Goal: Task Accomplishment & Management: Complete application form

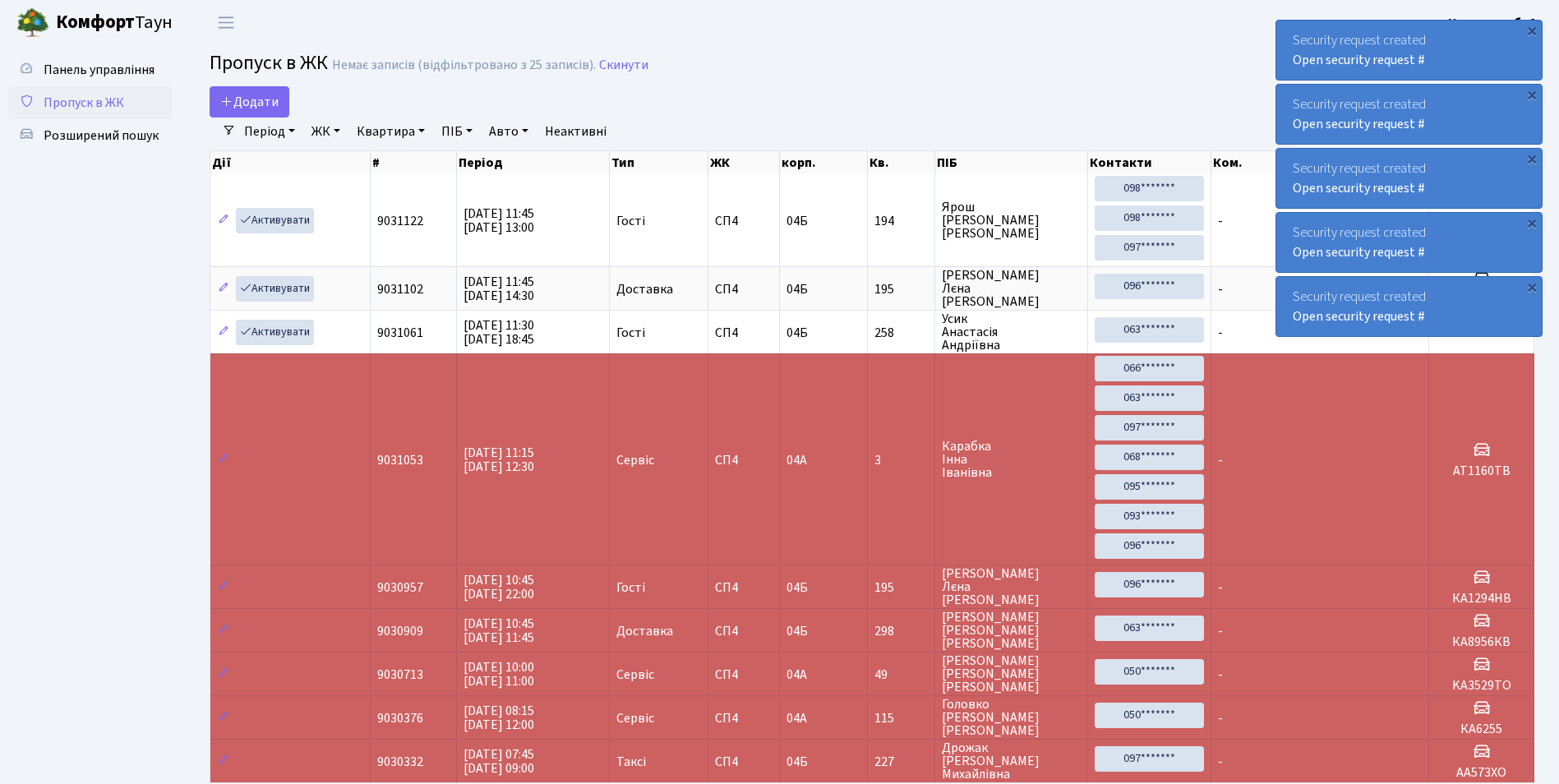
select select "25"
click at [262, 109] on span "Додати" at bounding box center [250, 102] width 58 height 18
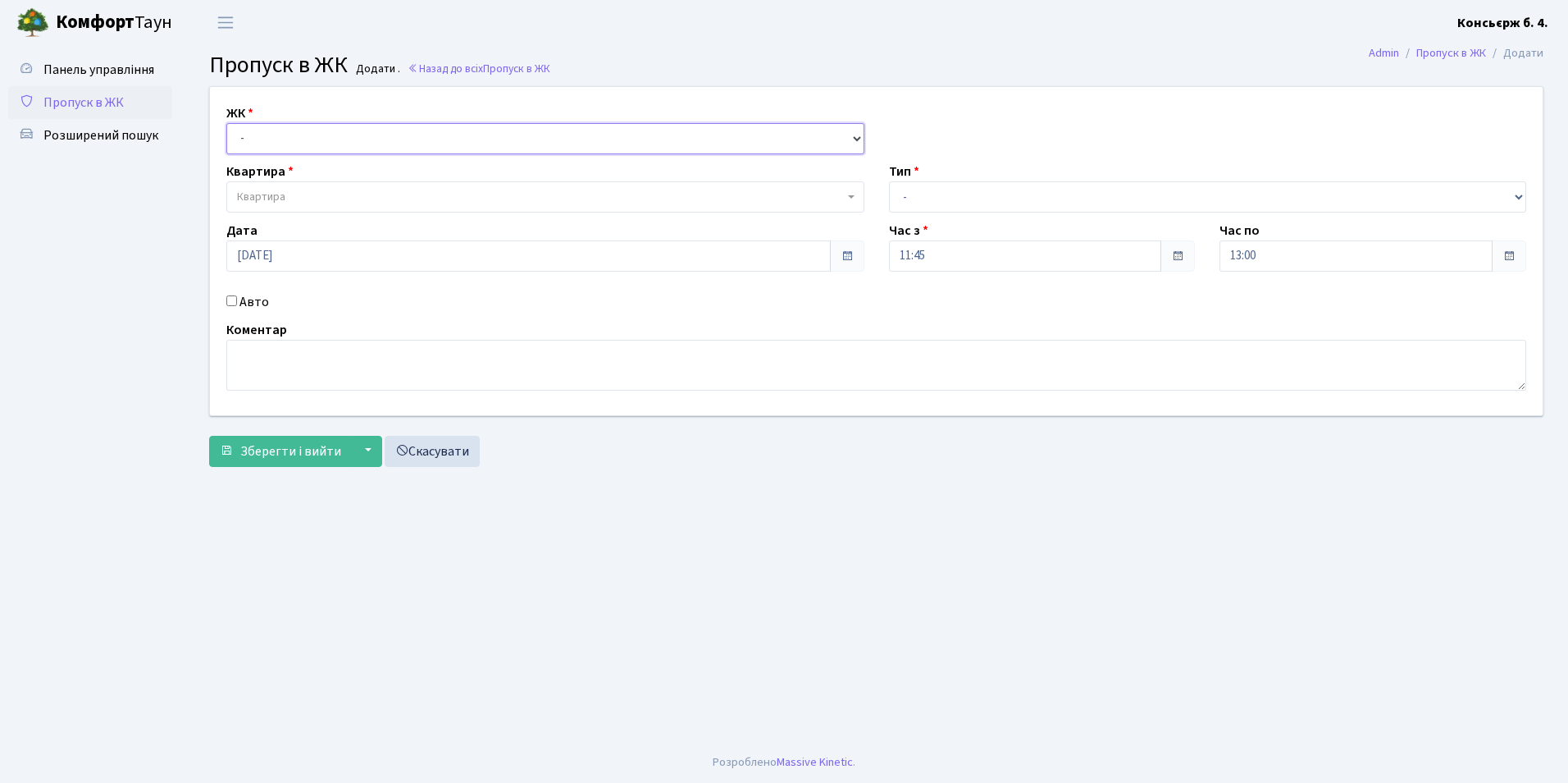
click at [250, 132] on select "- СП4, Столичне шосе, 5" at bounding box center [545, 139] width 638 height 31
click at [103, 107] on span "Пропуск в ЖК" at bounding box center [83, 102] width 80 height 18
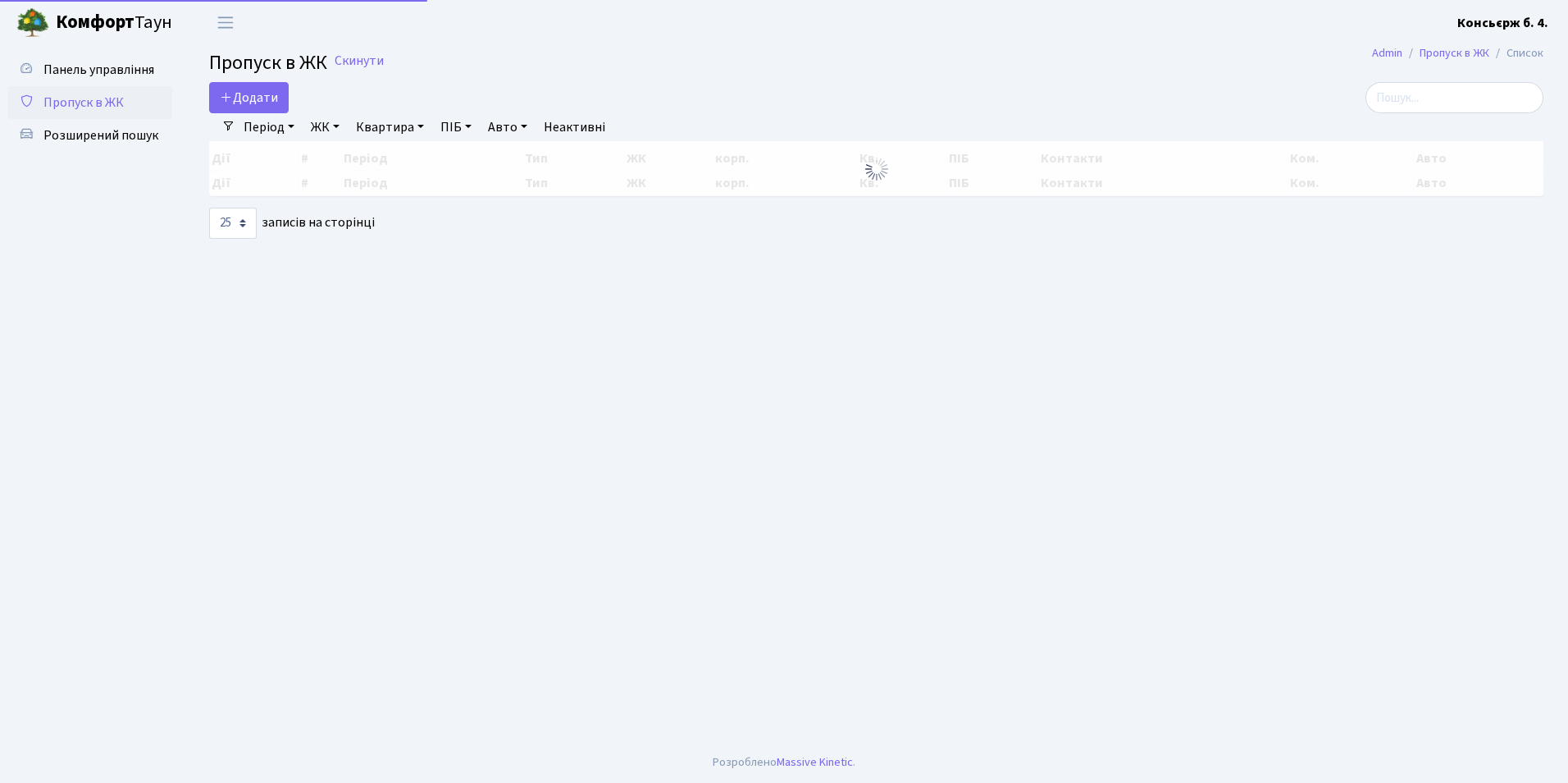
select select "25"
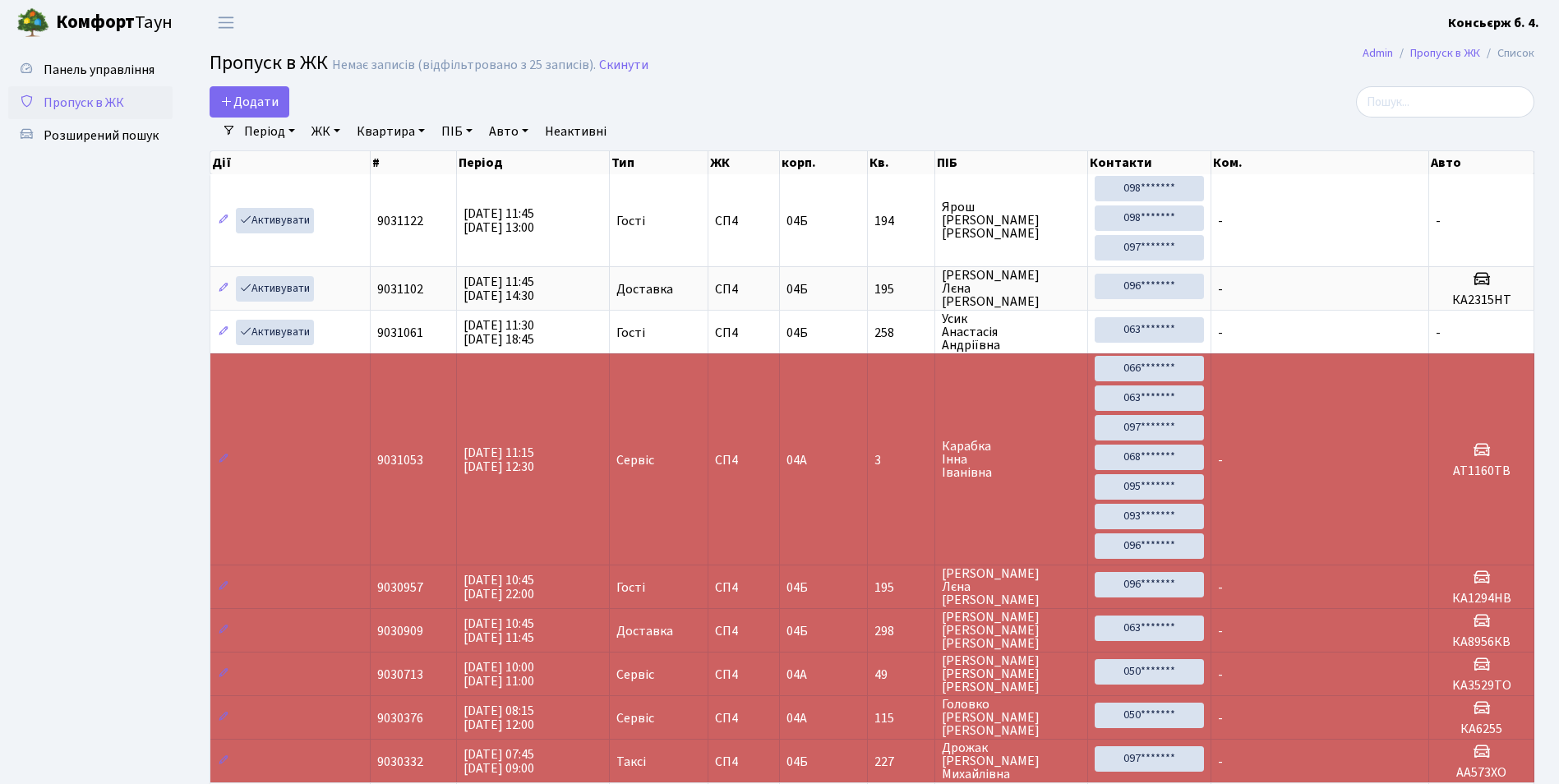
click at [823, 167] on th "корп." at bounding box center [824, 163] width 87 height 23
click at [808, 162] on th "корп." at bounding box center [824, 163] width 87 height 23
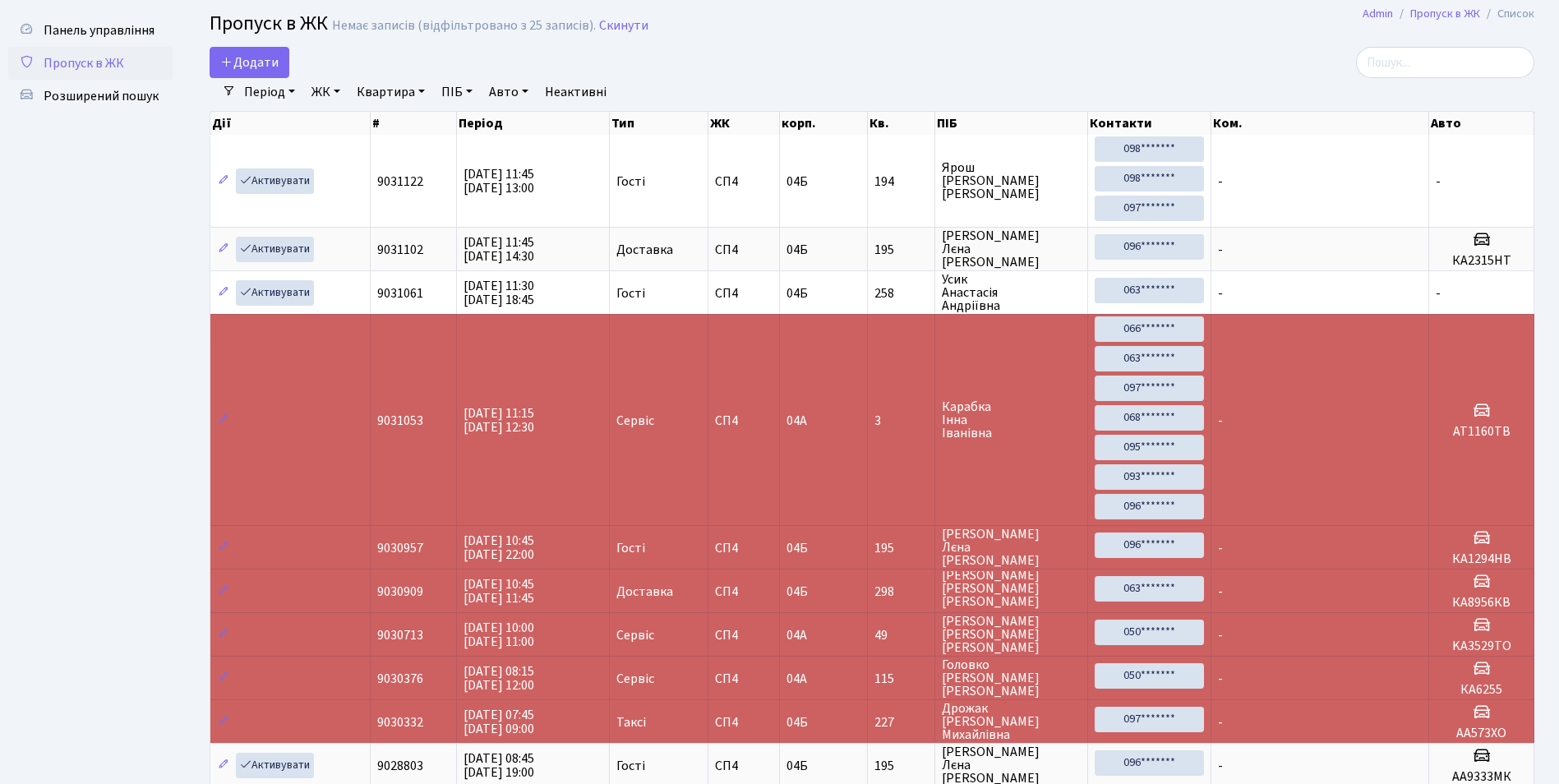
scroll to position [33, 0]
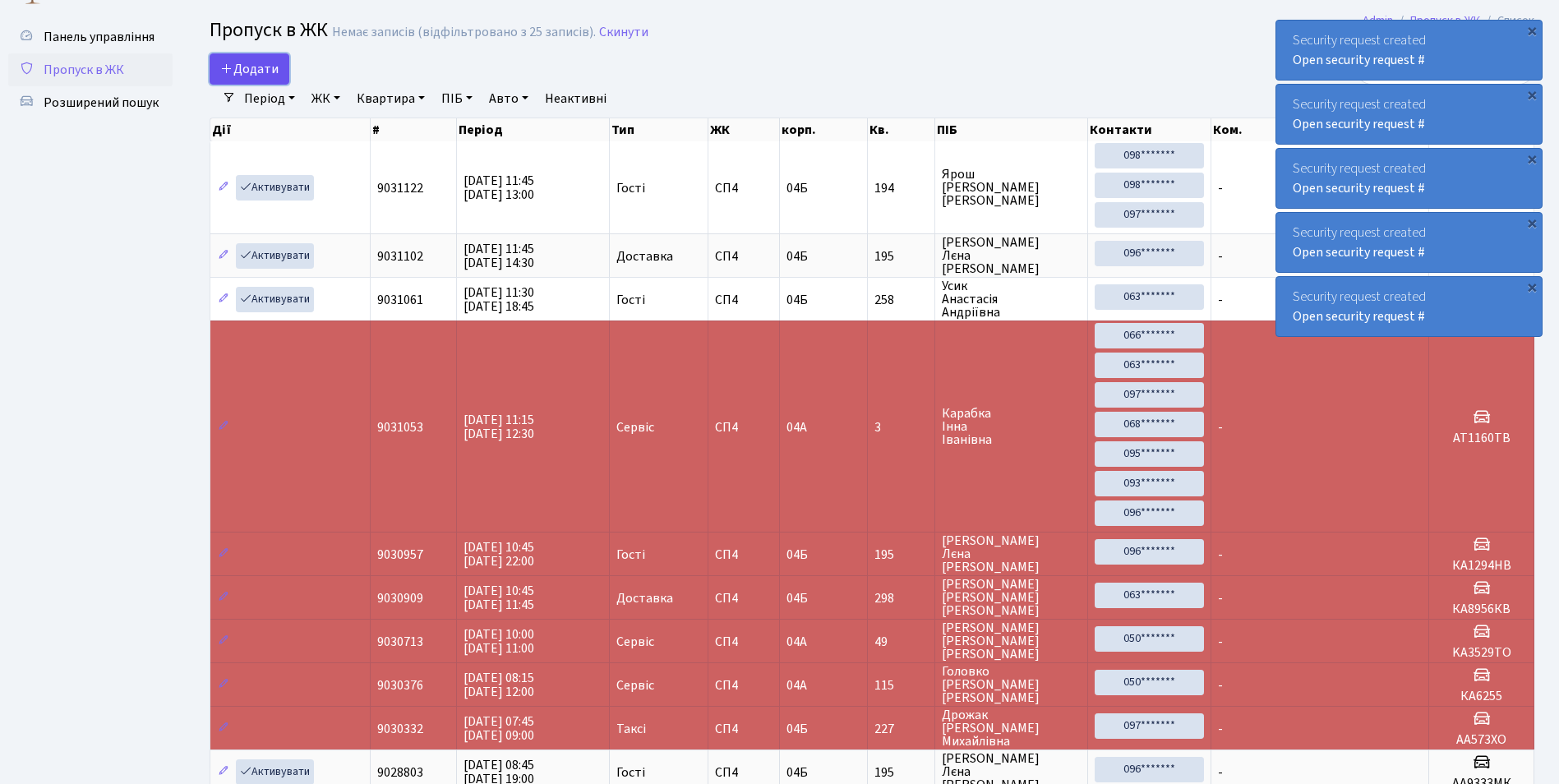
click at [242, 69] on span "Додати" at bounding box center [250, 69] width 58 height 18
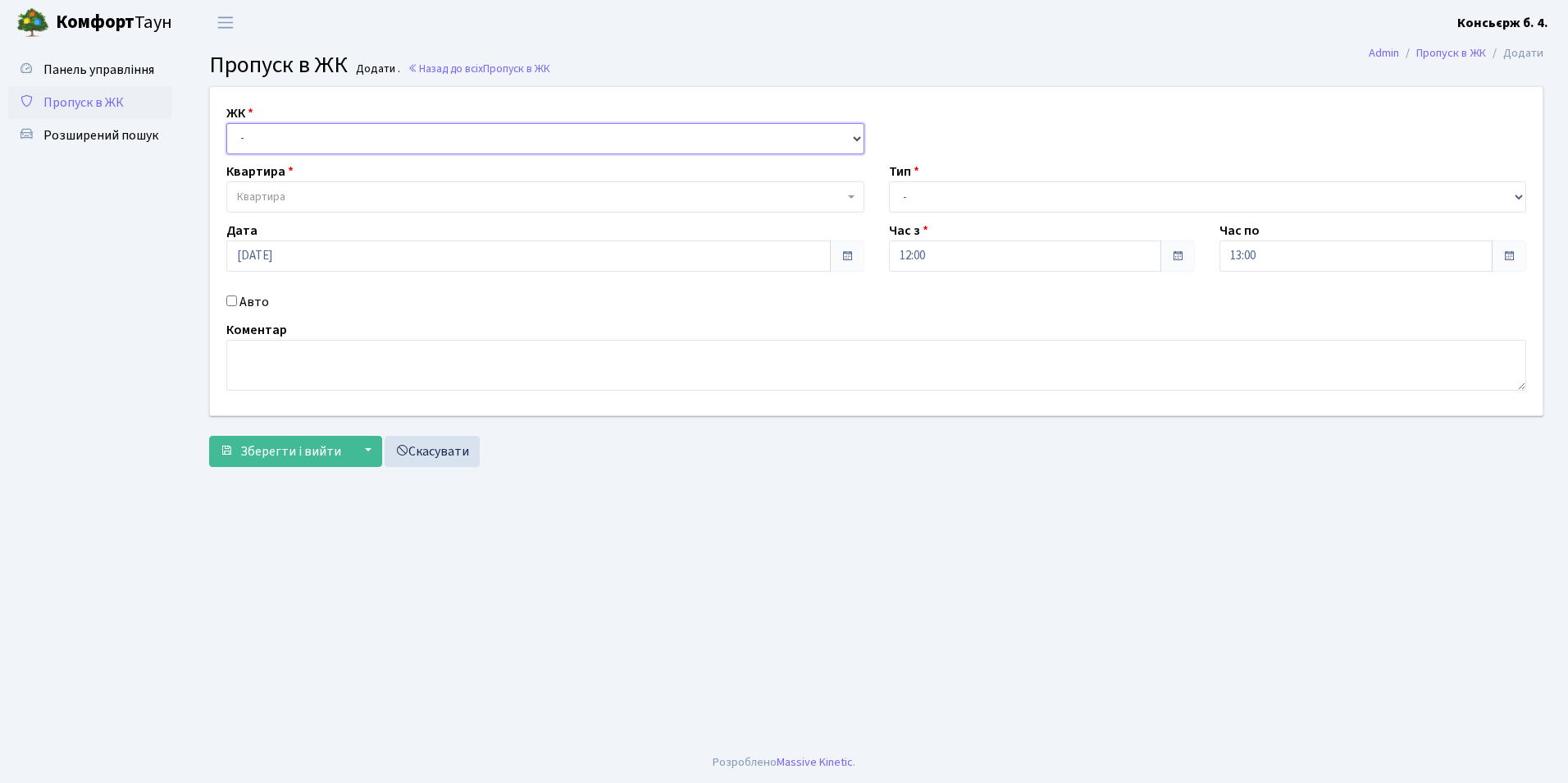
click at [259, 133] on select "- [STREET_ADDRESS]" at bounding box center [545, 139] width 638 height 31
select select "325"
click at [226, 123] on select "- [STREET_ADDRESS]" at bounding box center [545, 139] width 638 height 31
select select
click at [252, 200] on span "Квартира" at bounding box center [261, 197] width 48 height 16
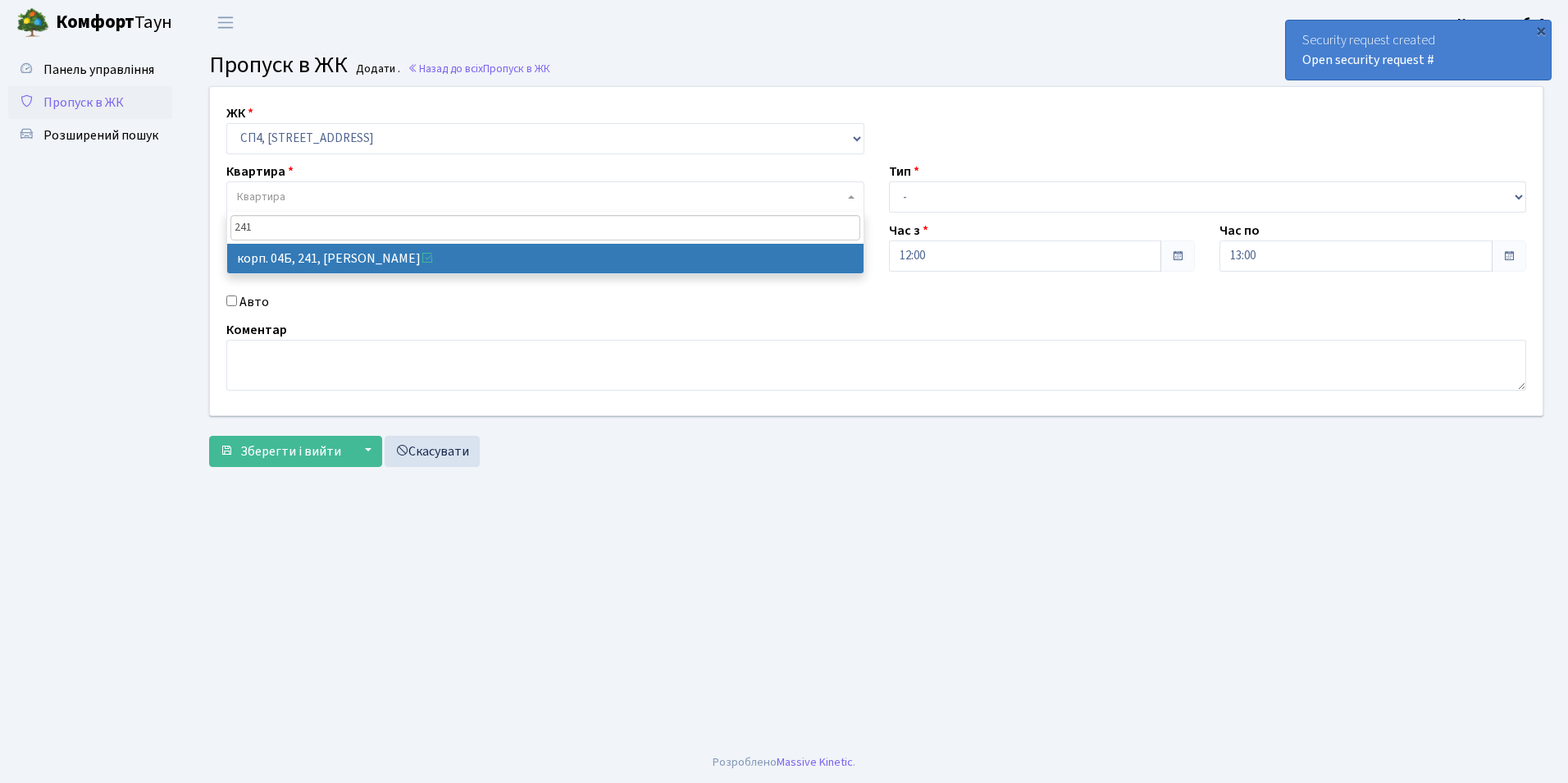
type input "241"
select select "21269"
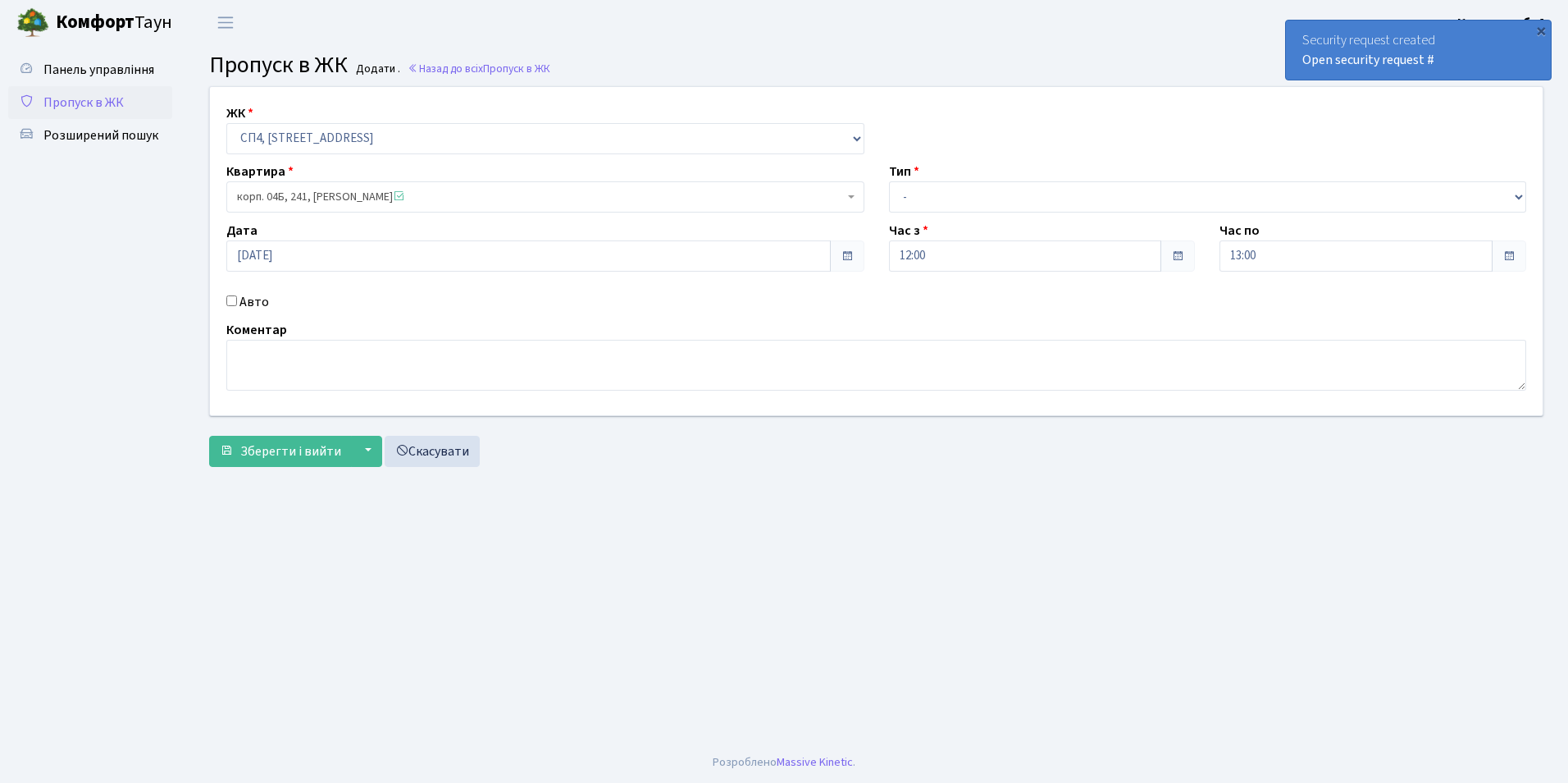
click at [231, 301] on input "Авто" at bounding box center [231, 300] width 11 height 11
checkbox input "true"
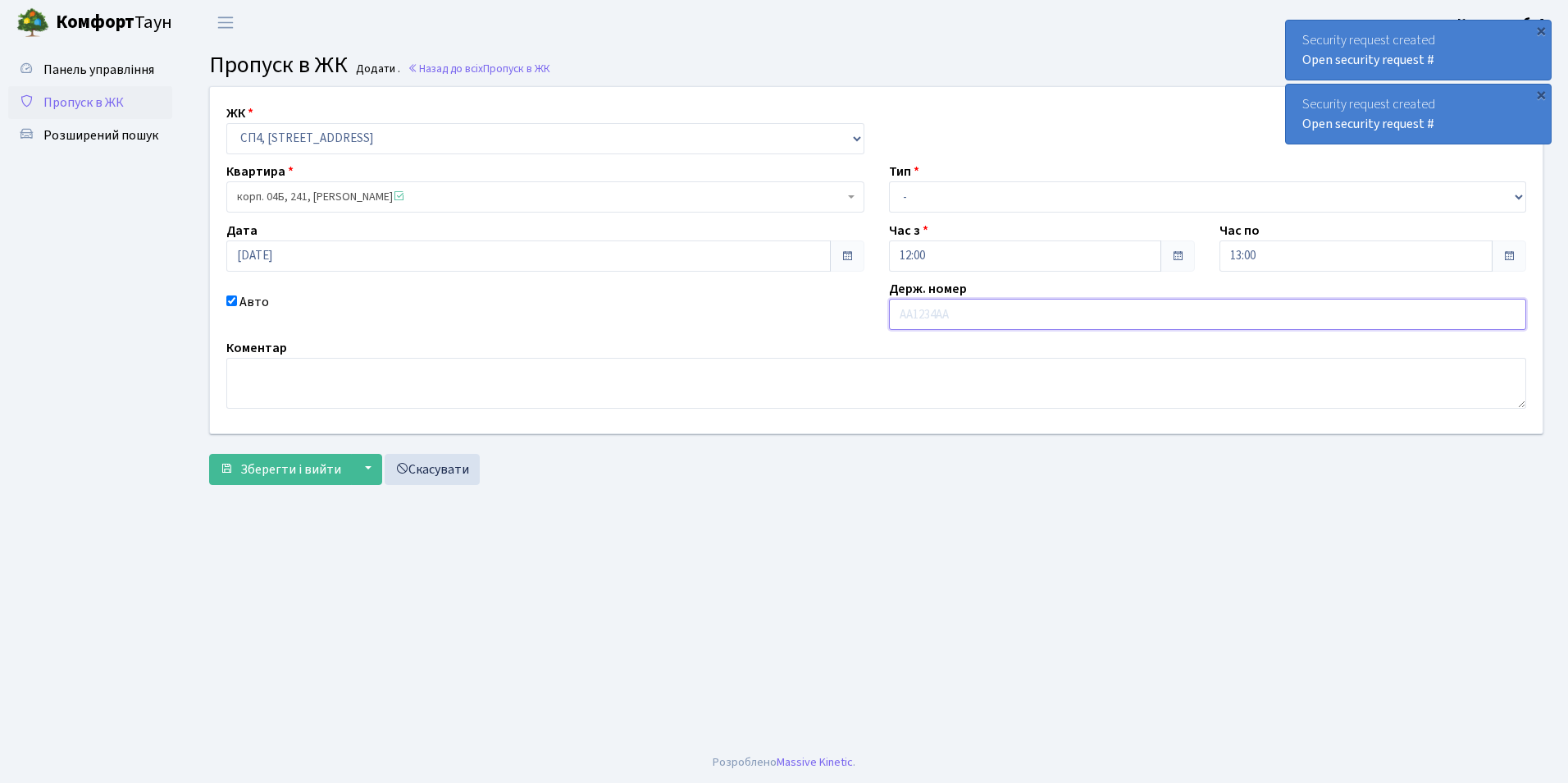
type input "а"
type input "АА240ТІ"
click at [936, 201] on select "- Доставка Таксі Гості Сервіс" at bounding box center [1208, 197] width 638 height 31
select select "1"
click at [889, 181] on select "- Доставка Таксі Гості Сервіс" at bounding box center [1208, 197] width 638 height 31
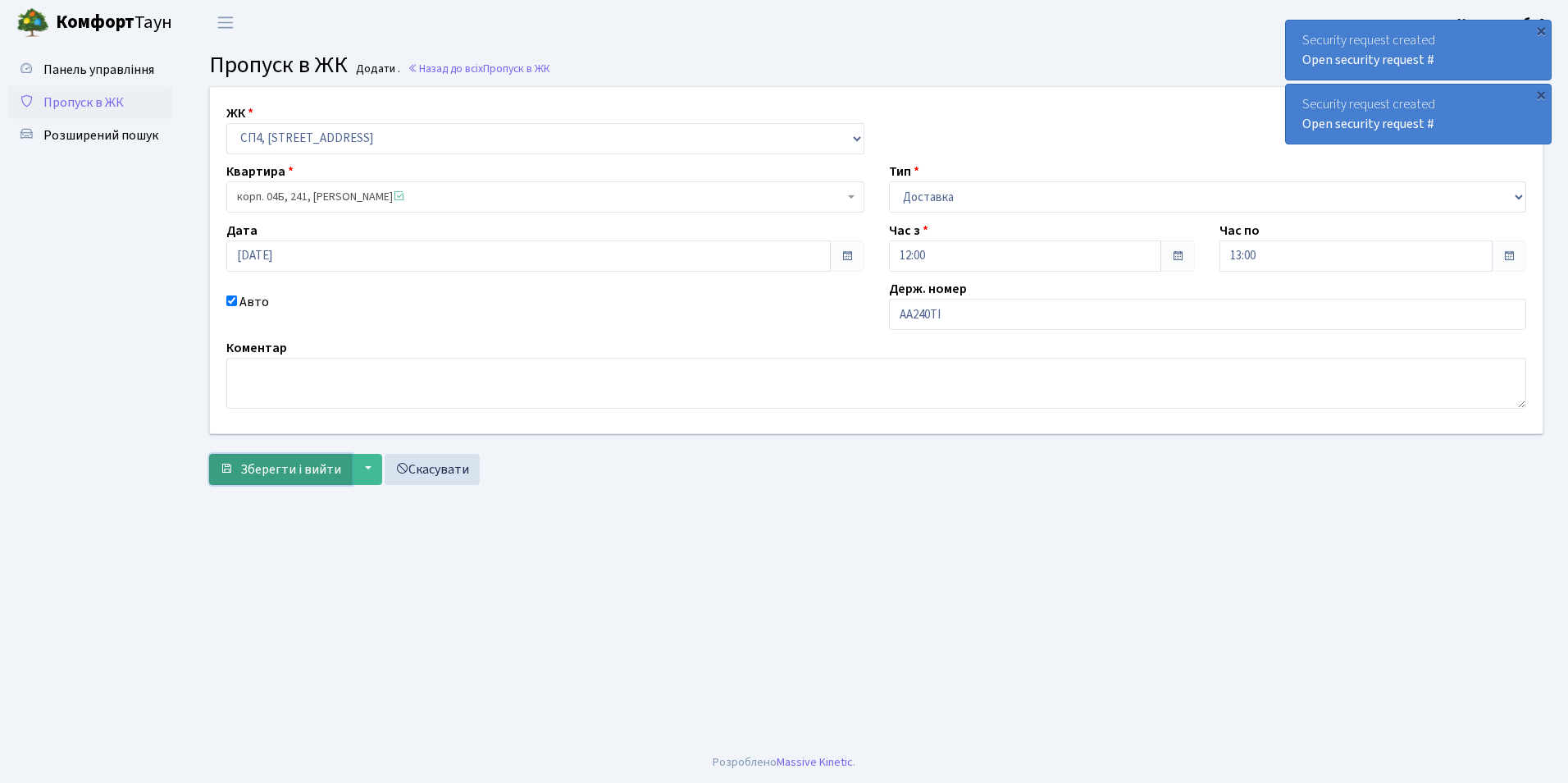
click at [273, 466] on span "Зберегти і вийти" at bounding box center [291, 469] width 101 height 18
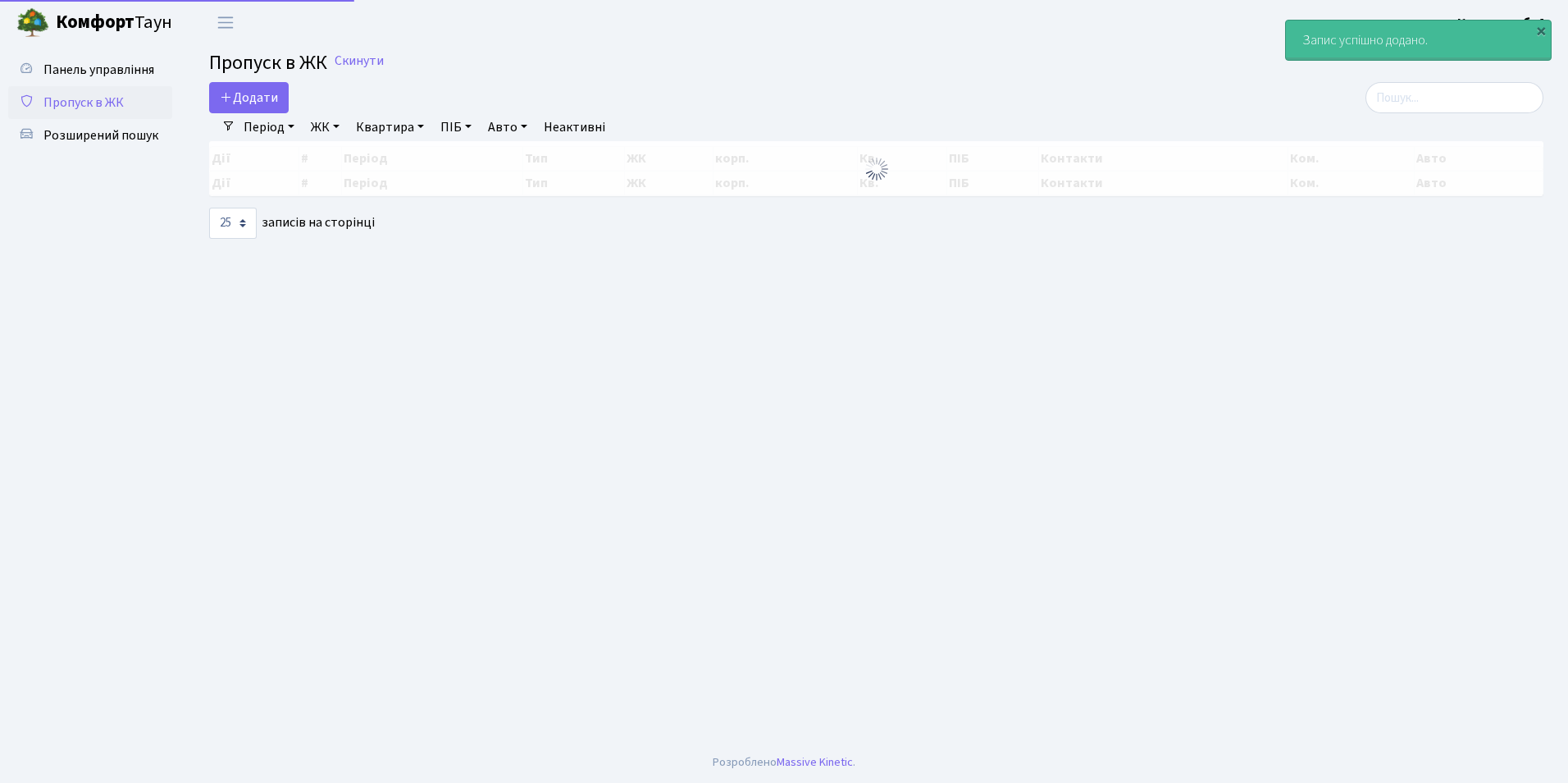
select select "25"
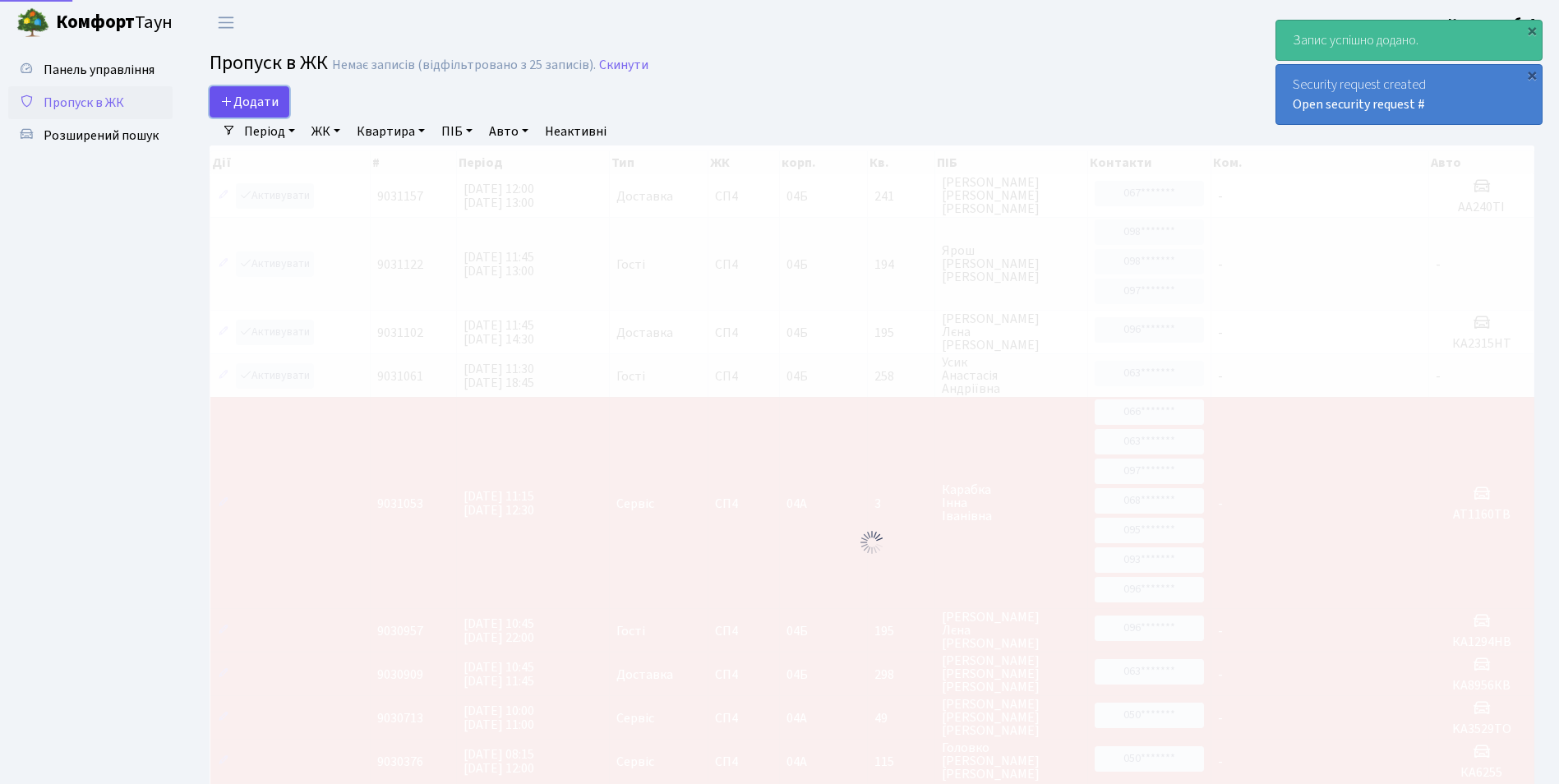
click at [248, 103] on span "Додати" at bounding box center [250, 102] width 58 height 18
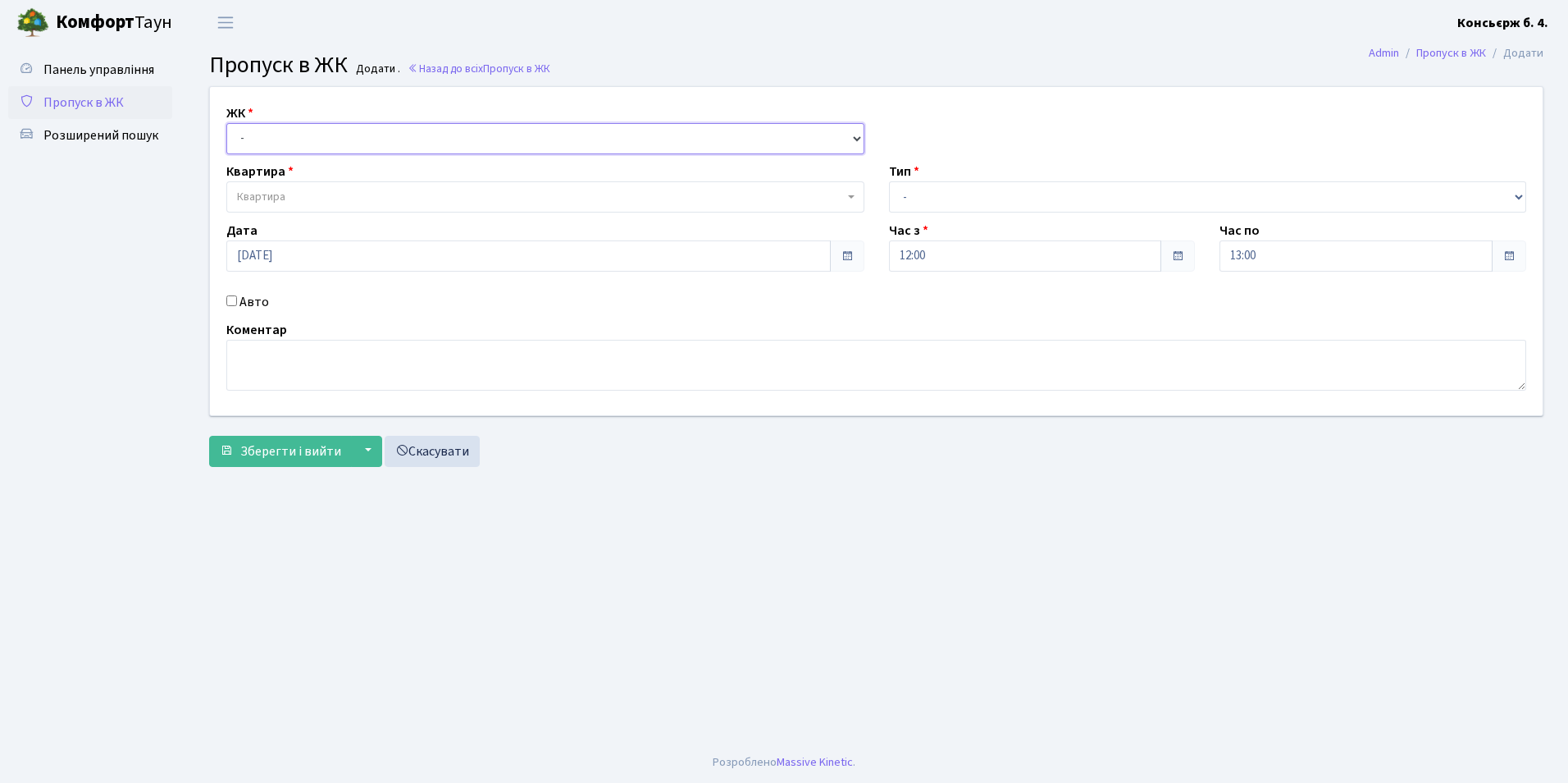
click at [241, 145] on select "- [STREET_ADDRESS]" at bounding box center [545, 139] width 638 height 31
select select "325"
click at [226, 123] on select "- [STREET_ADDRESS]" at bounding box center [545, 139] width 638 height 31
select select
click at [260, 194] on span "Квартира" at bounding box center [261, 197] width 48 height 16
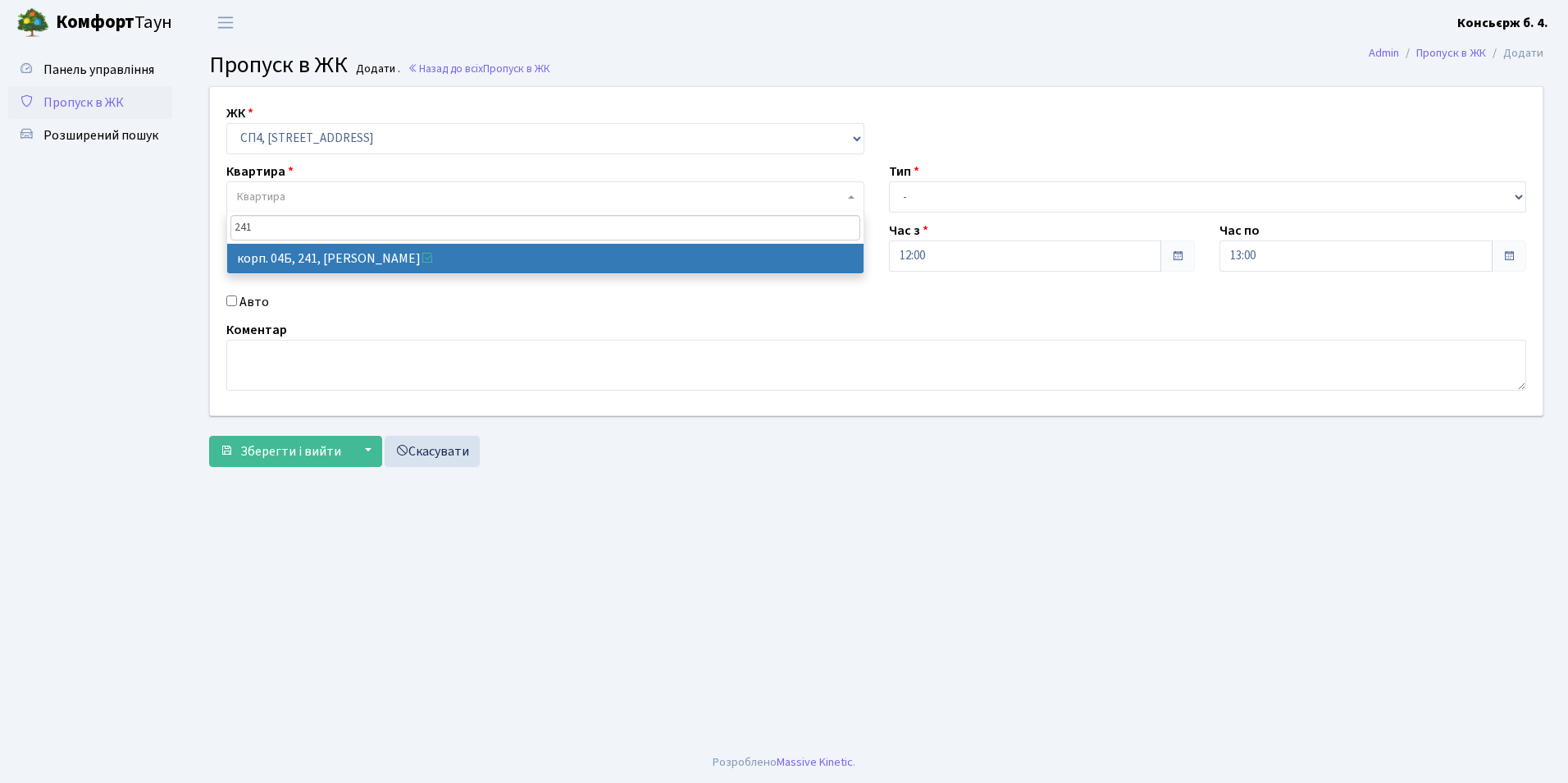
type input "241"
select select "21269"
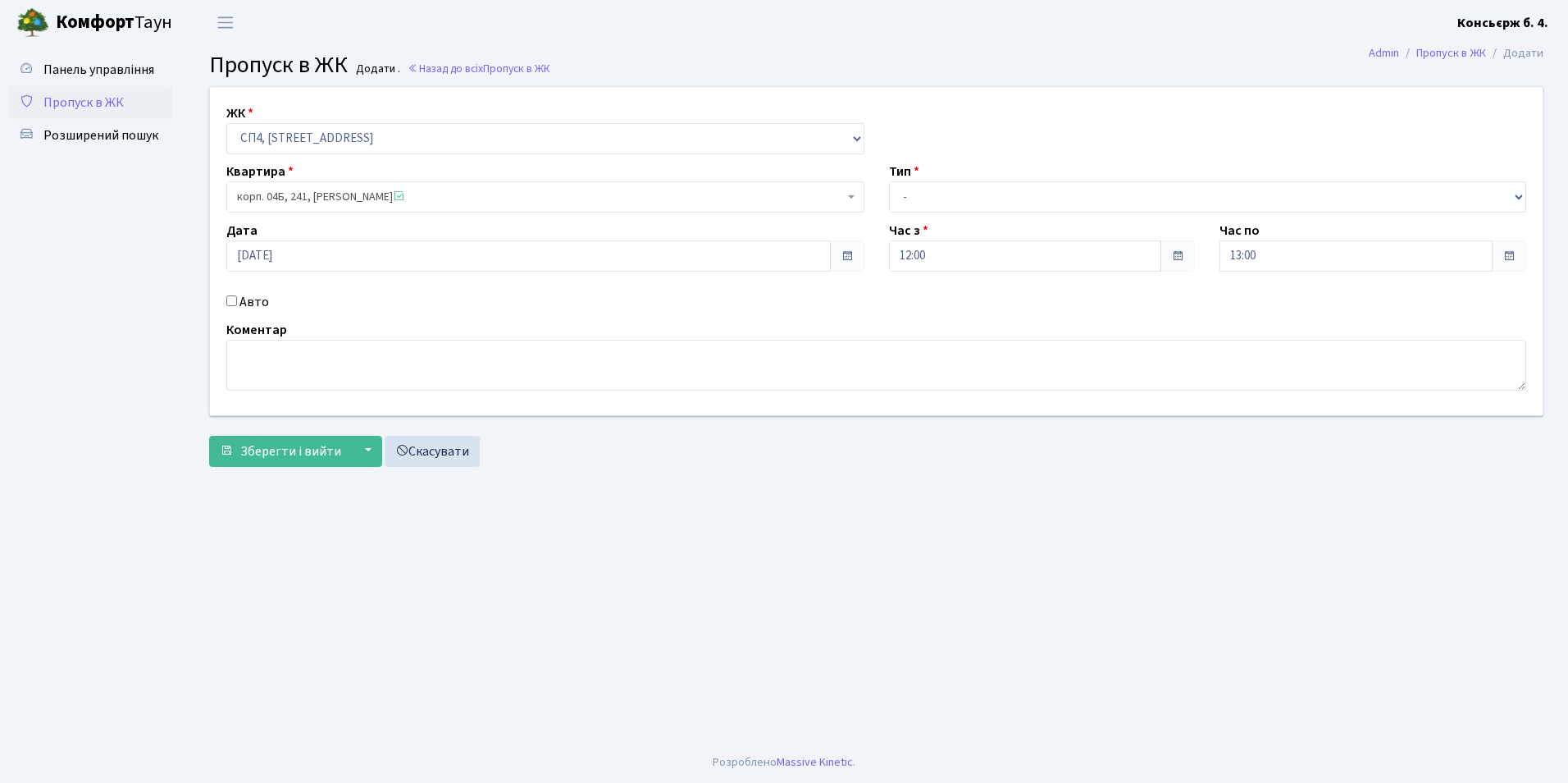
click at [233, 302] on input "Авто" at bounding box center [231, 300] width 11 height 11
checkbox input "true"
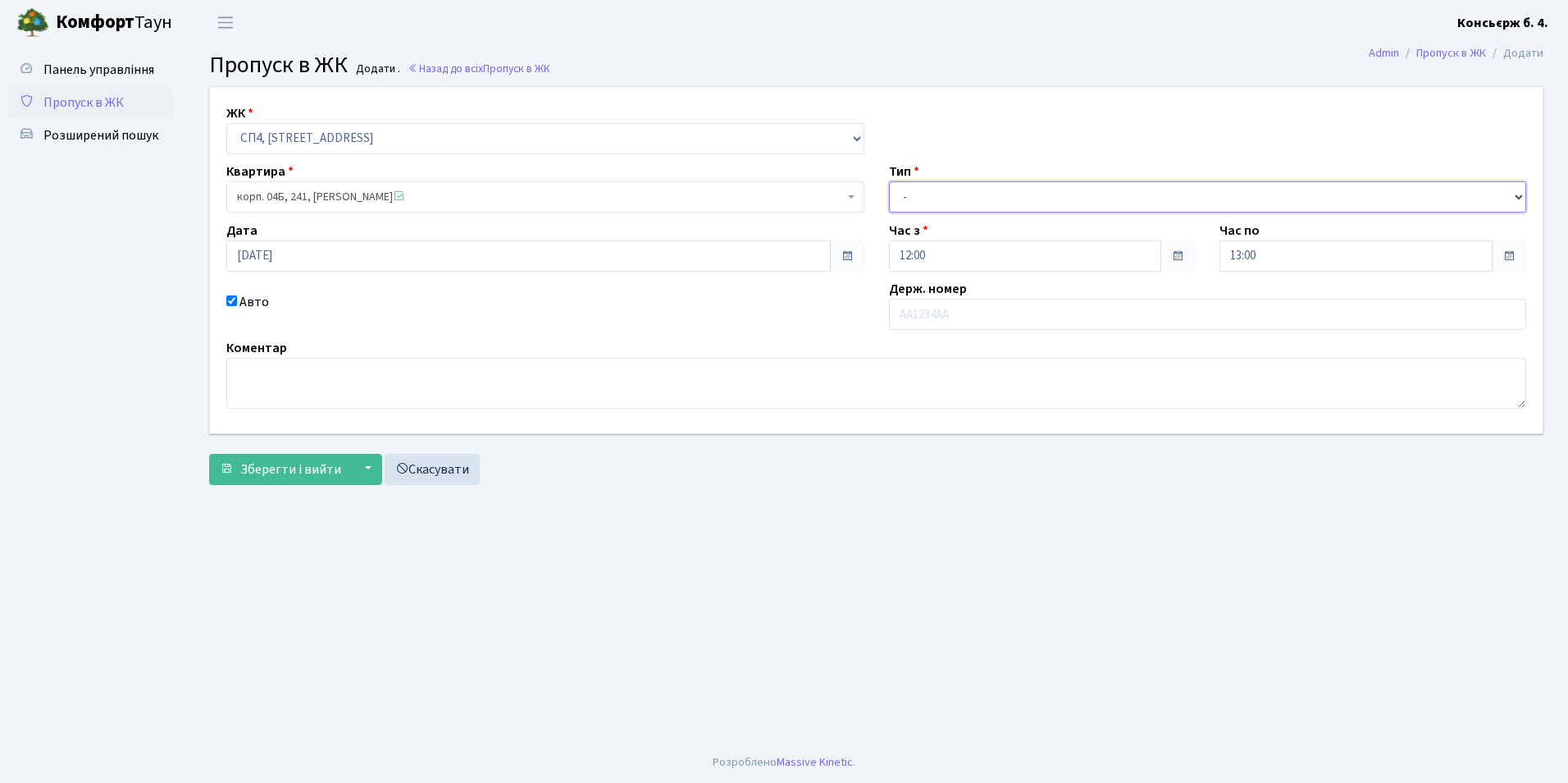
click at [915, 200] on select "- Доставка Таксі Гості Сервіс" at bounding box center [1208, 197] width 638 height 31
select select "1"
click at [889, 181] on select "- Доставка Таксі Гості Сервіс" at bounding box center [1208, 197] width 638 height 31
click at [920, 316] on input "text" at bounding box center [1208, 314] width 638 height 31
type input "СВ804ЄО"
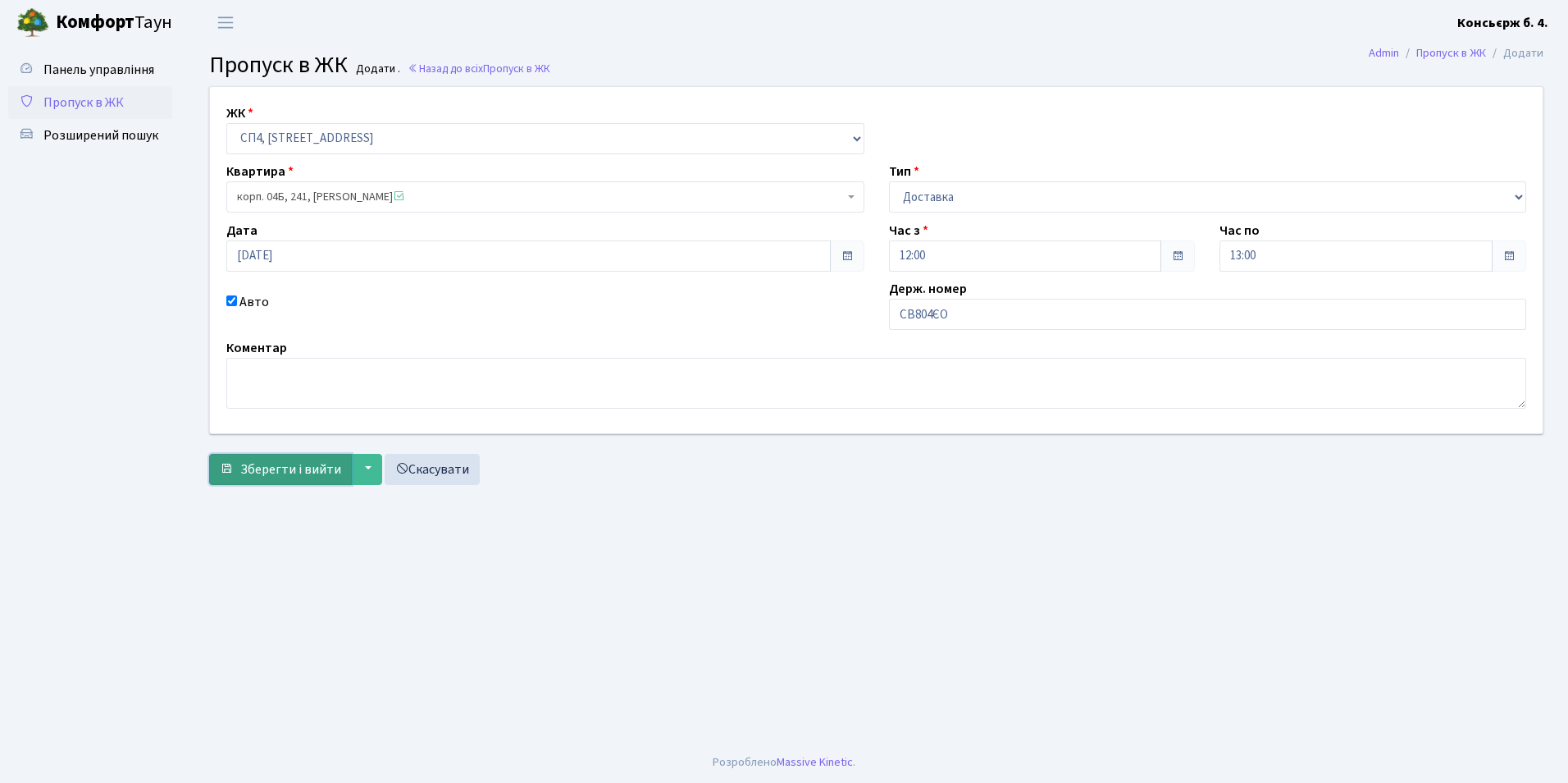
click at [278, 473] on span "Зберегти і вийти" at bounding box center [291, 469] width 101 height 18
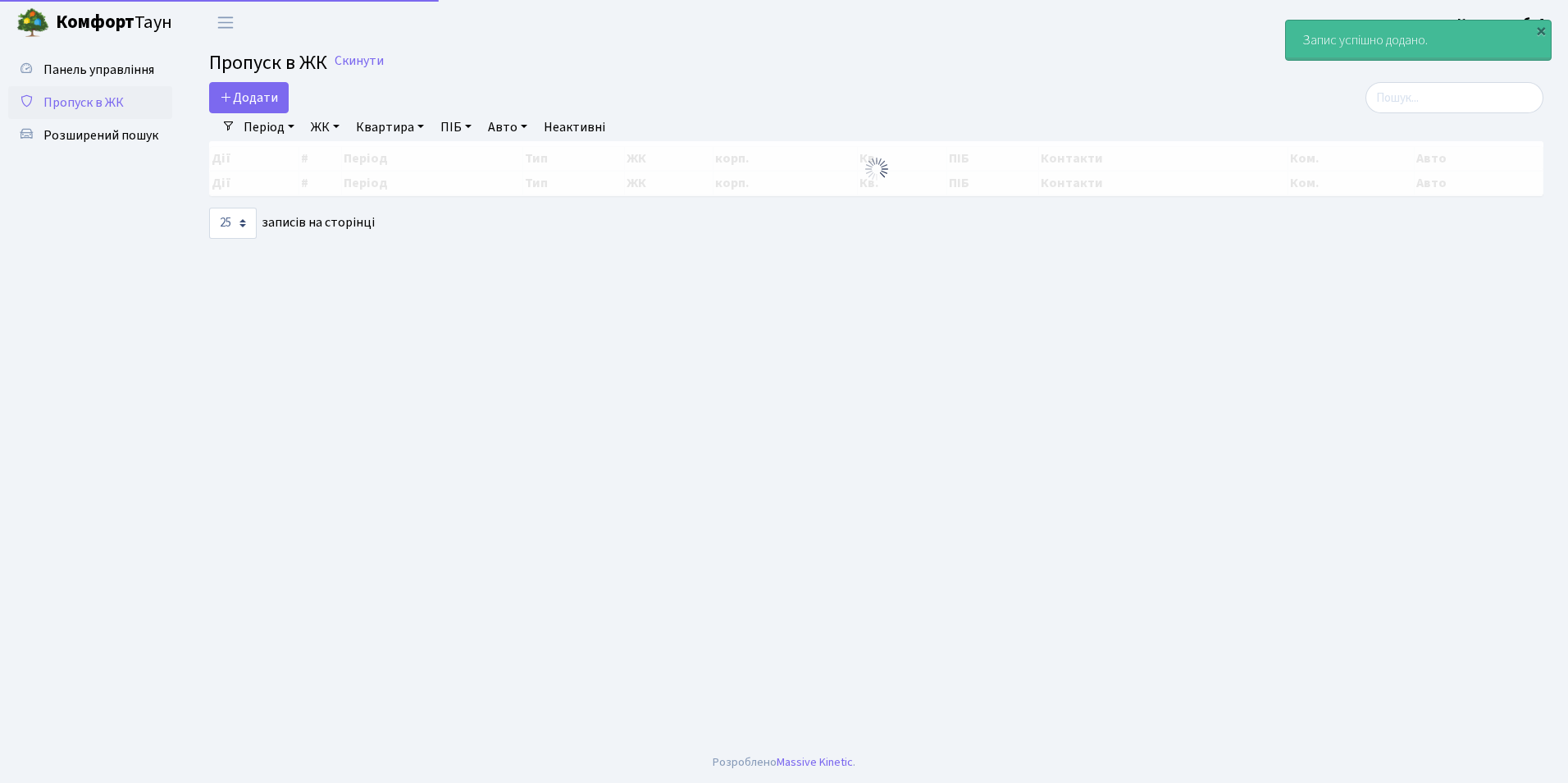
select select "25"
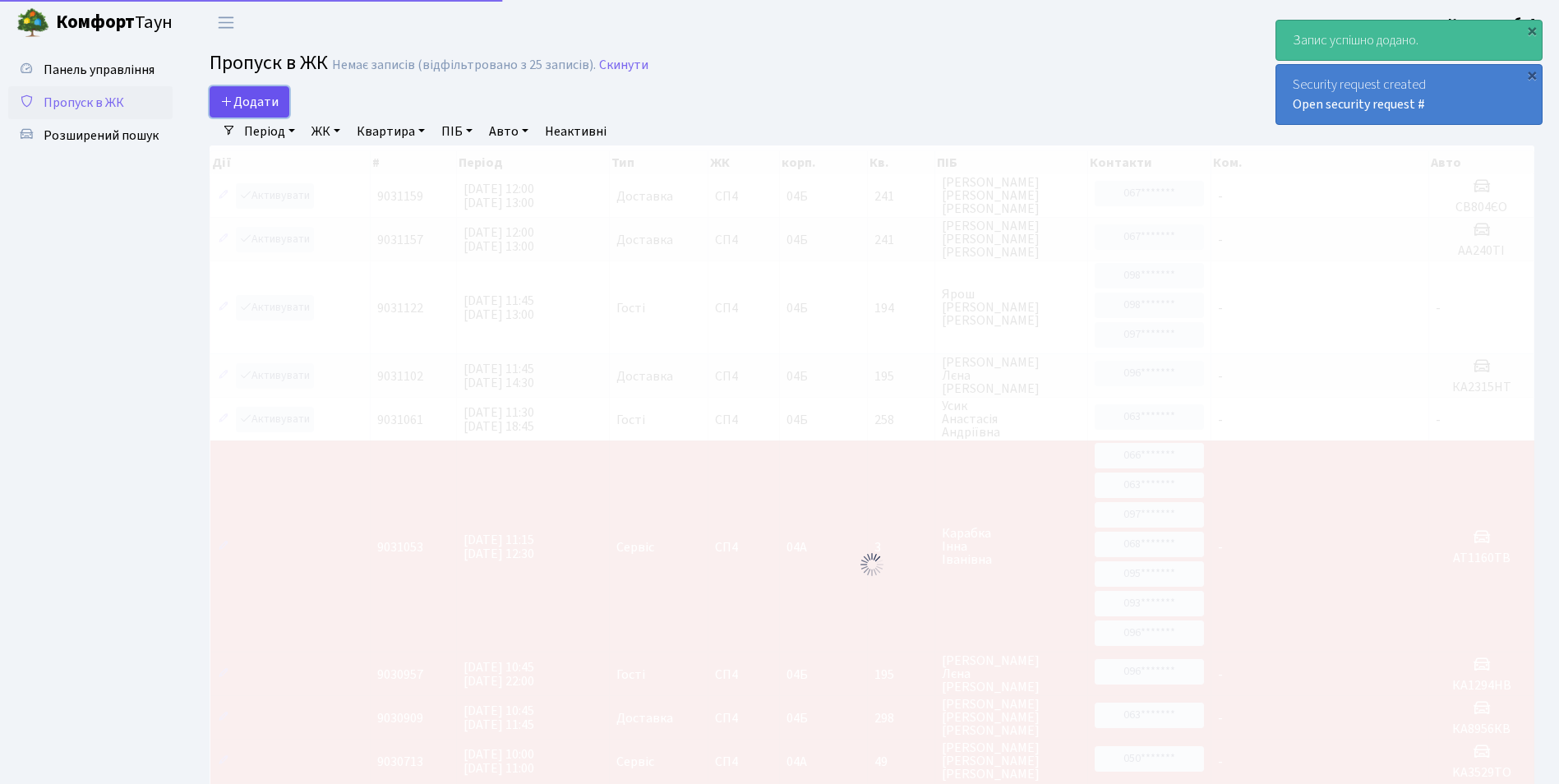
click at [251, 100] on span "Додати" at bounding box center [250, 102] width 58 height 18
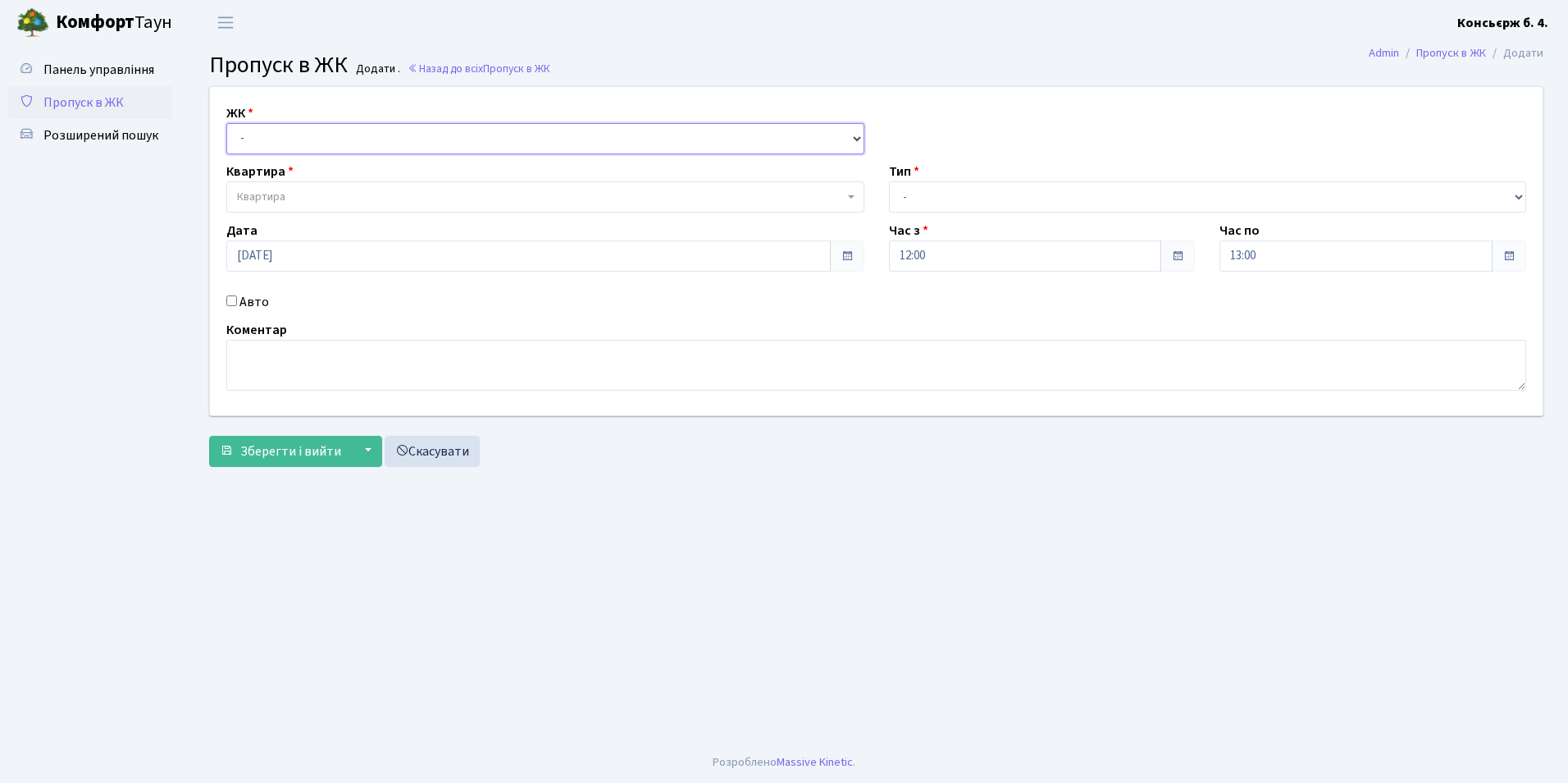
click at [247, 142] on select "- СП4, Столичне шосе, 5" at bounding box center [545, 139] width 638 height 31
select select "325"
click at [226, 123] on select "- СП4, Столичне шосе, 5" at bounding box center [545, 139] width 638 height 31
select select
click at [269, 188] on span "Квартира" at bounding box center [545, 197] width 638 height 31
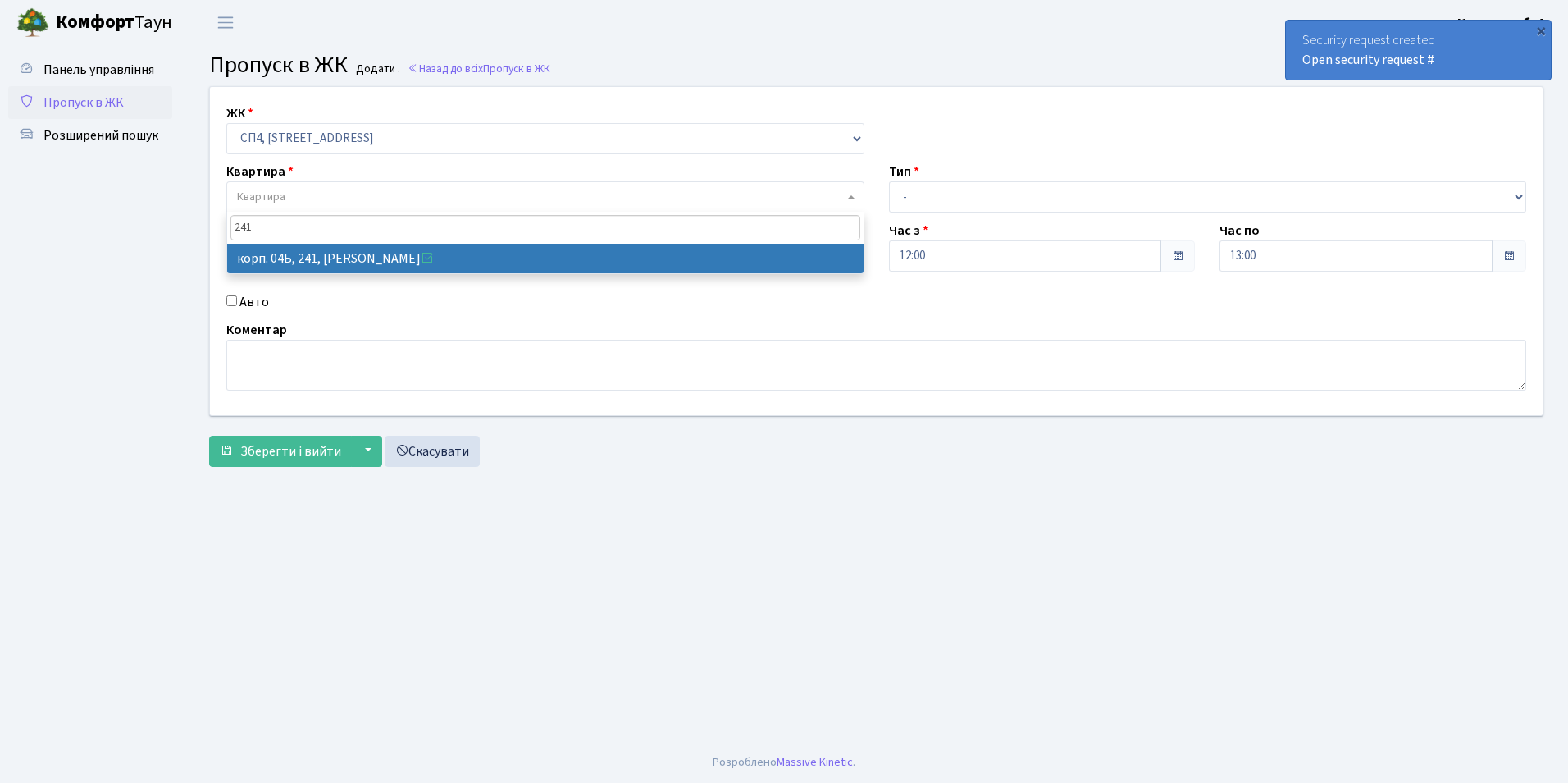
type input "241"
select select "21269"
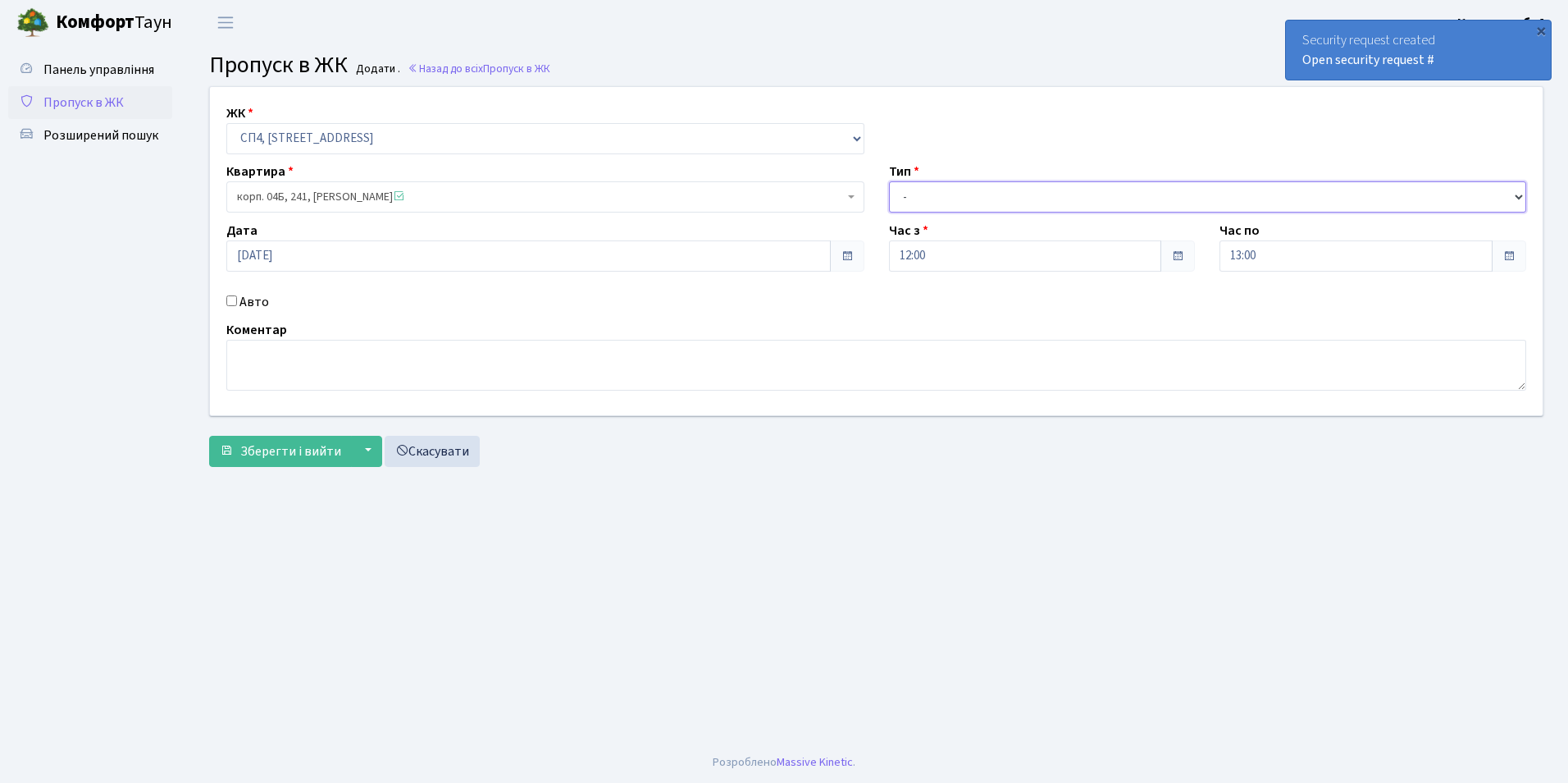
click at [948, 200] on select "- Доставка Таксі Гості Сервіс" at bounding box center [1208, 197] width 638 height 31
select select "1"
click at [889, 181] on select "- Доставка Таксі Гості Сервіс" at bounding box center [1208, 197] width 638 height 31
click at [236, 304] on input "Авто" at bounding box center [231, 300] width 11 height 11
checkbox input "true"
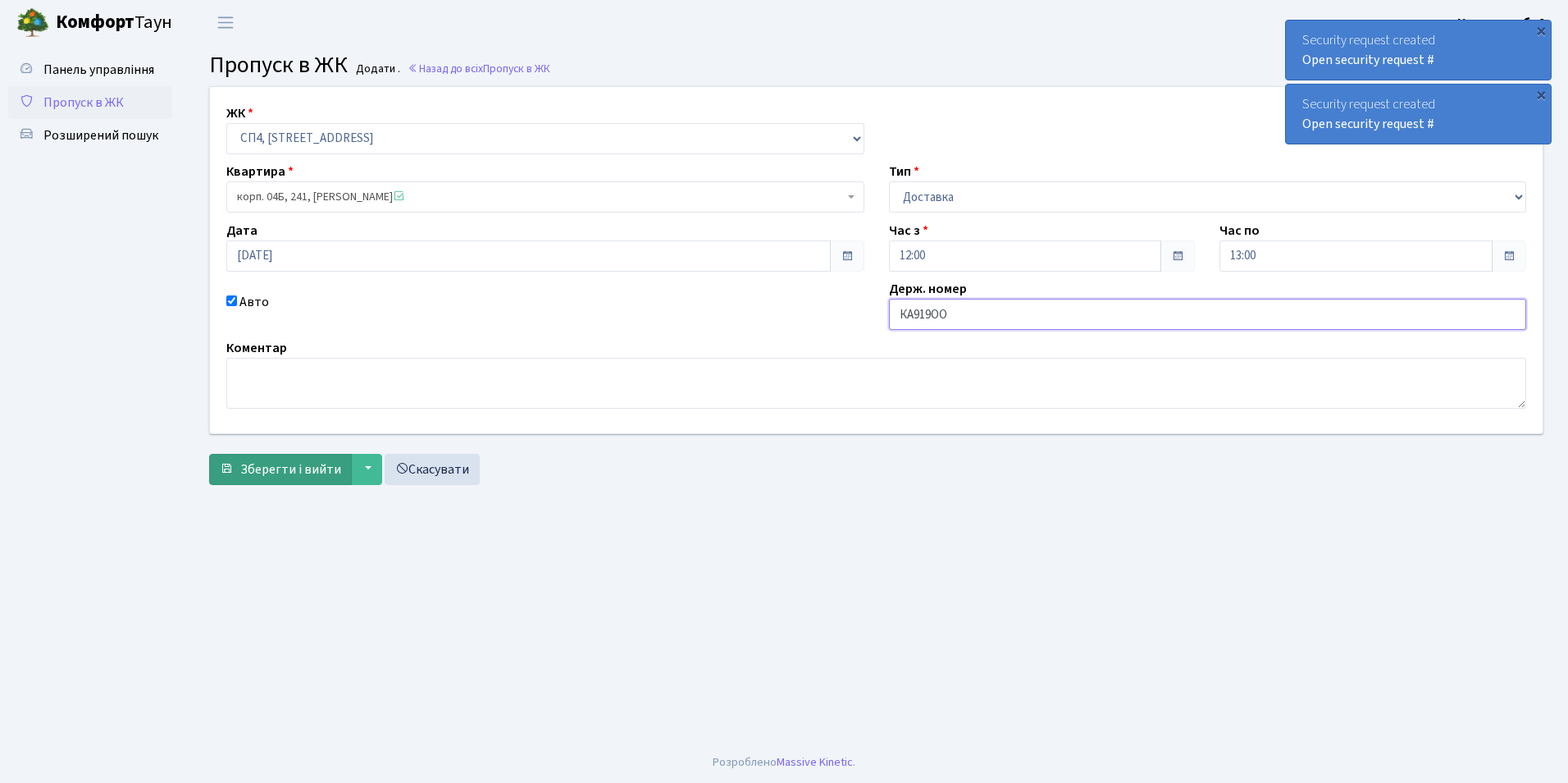
type input "КА919ОО"
click at [282, 471] on span "Зберегти і вийти" at bounding box center [291, 469] width 101 height 18
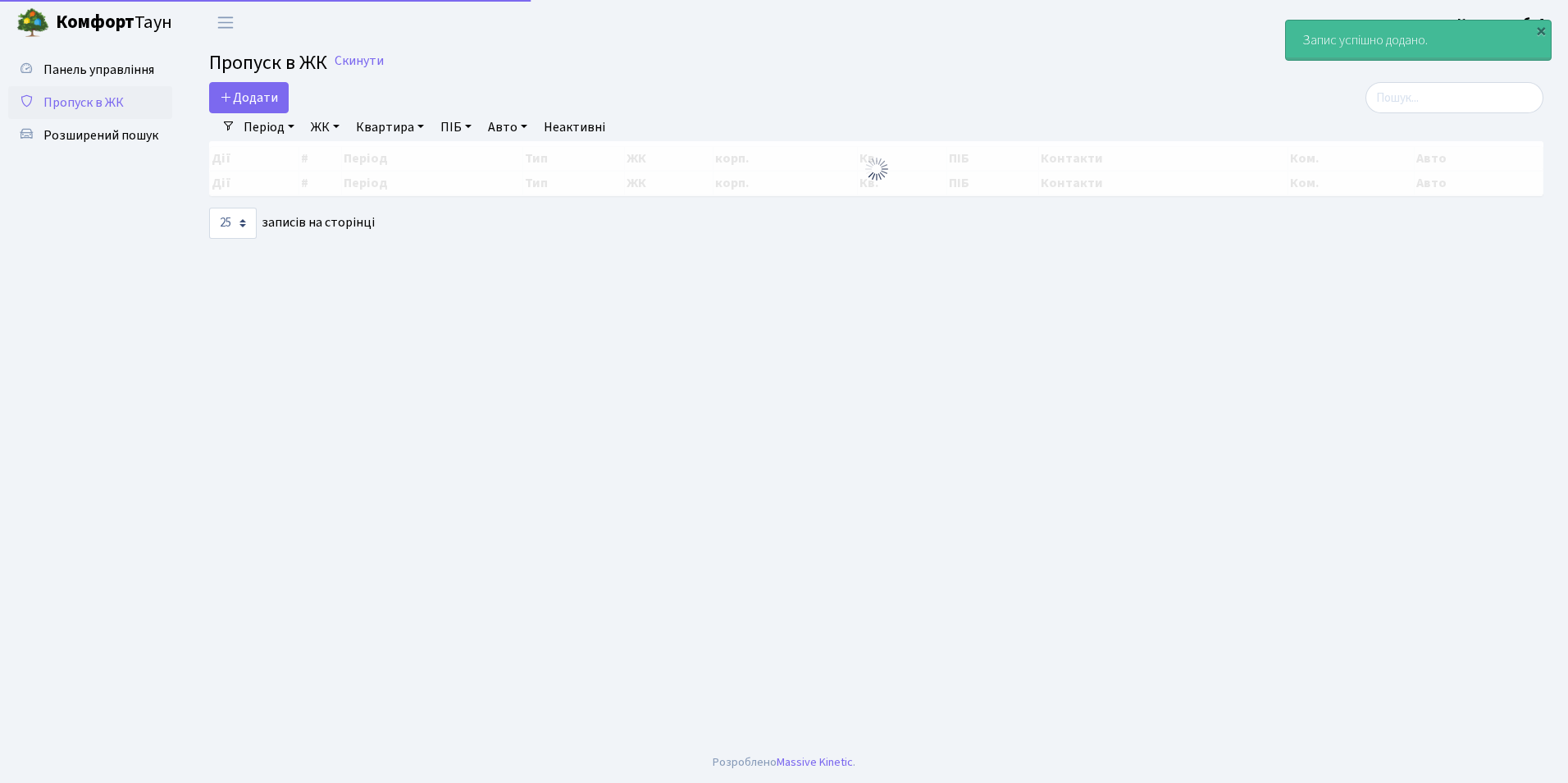
select select "25"
